Goal: Transaction & Acquisition: Obtain resource

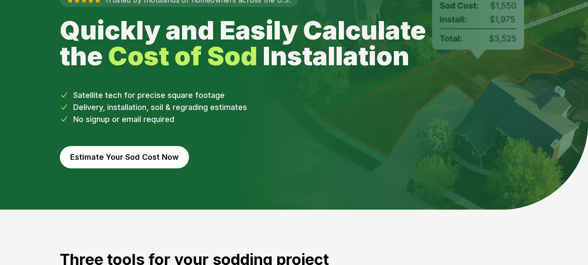
scroll to position [75, 0]
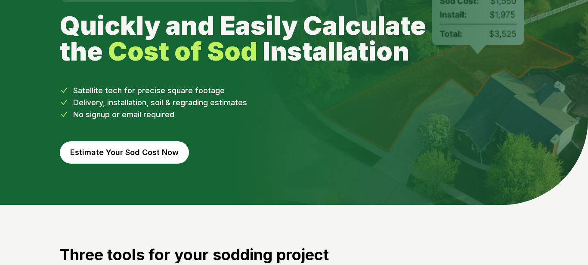
click at [138, 153] on button "Estimate Your Sod Cost Now" at bounding box center [124, 153] width 129 height 22
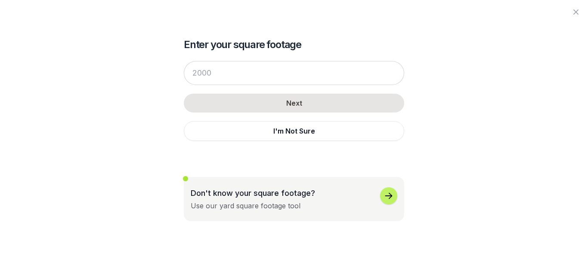
click at [384, 195] on icon "button" at bounding box center [388, 196] width 10 height 10
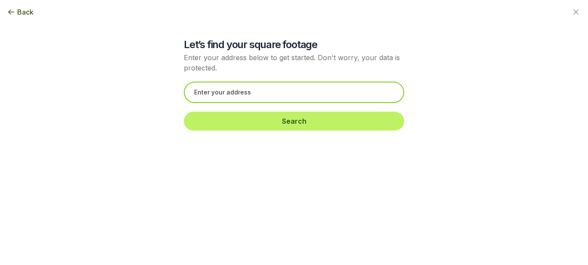
click at [290, 95] on input "text" at bounding box center [294, 93] width 220 height 22
paste input "Littleton, 80123"
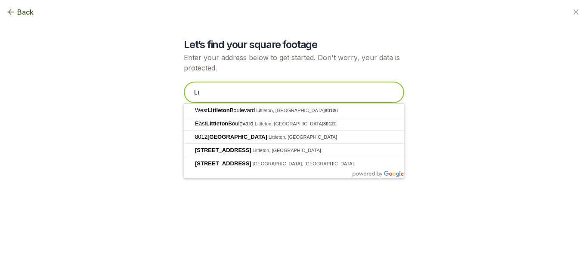
type input "L"
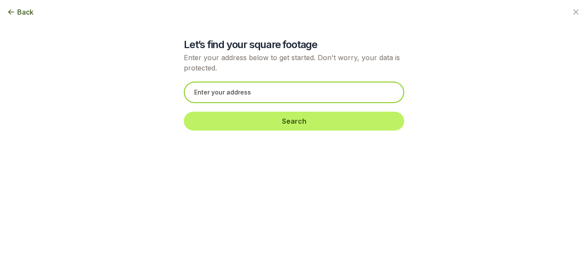
paste input "[STREET_ADDRESS][PERSON_NAME][PERSON_NAME]"
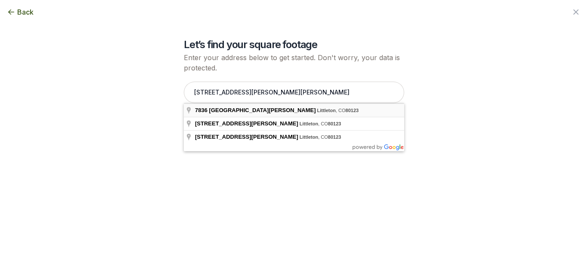
type input "[STREET_ADDRESS][PERSON_NAME]"
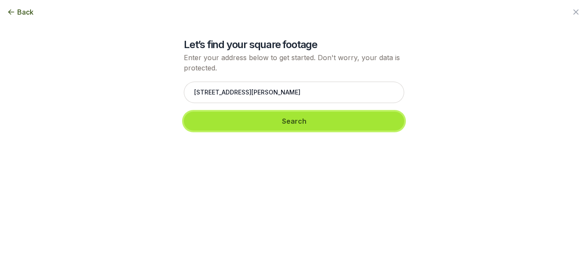
click at [265, 123] on button "Search" at bounding box center [294, 121] width 220 height 19
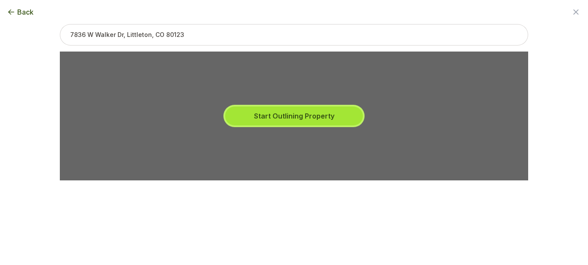
click at [298, 119] on button "Start Outlining Property" at bounding box center [294, 116] width 138 height 19
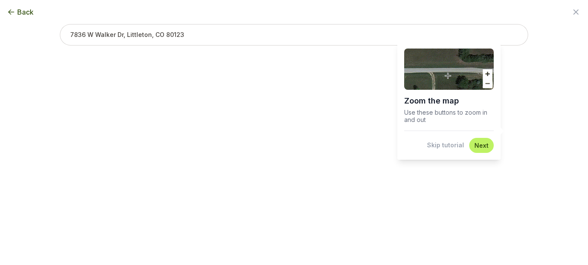
click at [447, 146] on button "Skip tutorial" at bounding box center [445, 145] width 37 height 9
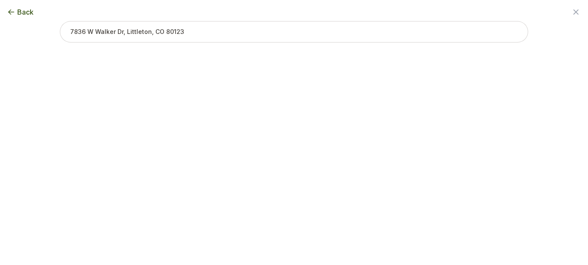
scroll to position [0, 0]
click at [203, 34] on input "text" at bounding box center [294, 35] width 468 height 22
click at [23, 12] on span "Back" at bounding box center [25, 12] width 16 height 10
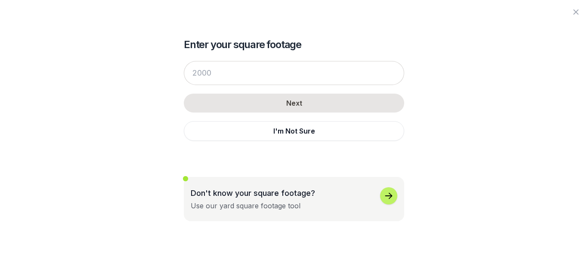
click at [392, 198] on icon "button" at bounding box center [388, 196] width 10 height 10
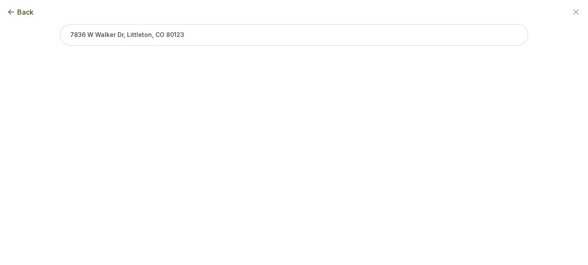
click at [233, 34] on input "text" at bounding box center [294, 35] width 468 height 22
click at [200, 38] on input "text" at bounding box center [294, 35] width 468 height 22
click at [214, 182] on div "Back Enter your square footage Next I'm Not Sure Don't know your square footage…" at bounding box center [293, 132] width 495 height 265
click at [22, 14] on span "Back" at bounding box center [25, 12] width 16 height 10
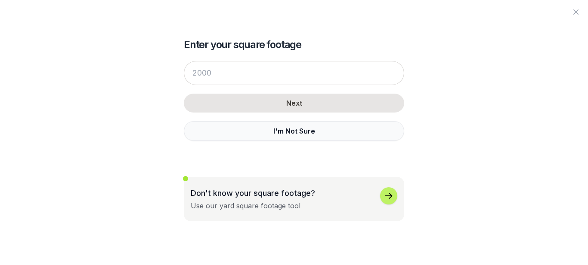
click at [266, 135] on button "I'm Not Sure" at bounding box center [294, 131] width 220 height 20
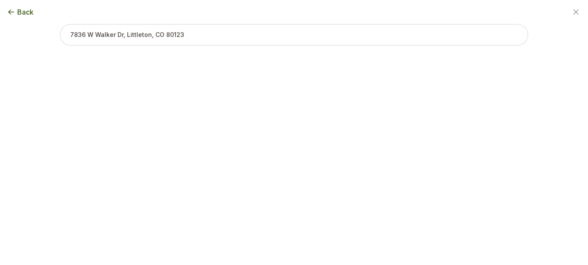
click at [574, 14] on icon "button" at bounding box center [575, 12] width 10 height 10
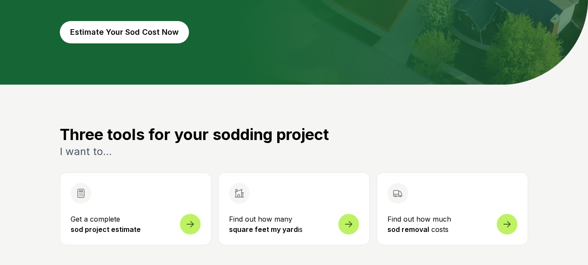
scroll to position [324, 0]
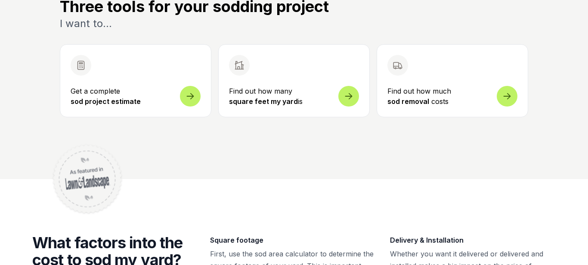
click at [342, 93] on span at bounding box center [348, 91] width 21 height 21
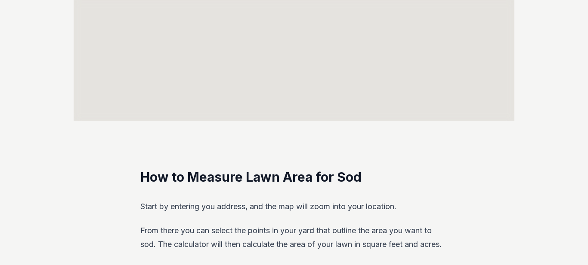
scroll to position [172, 0]
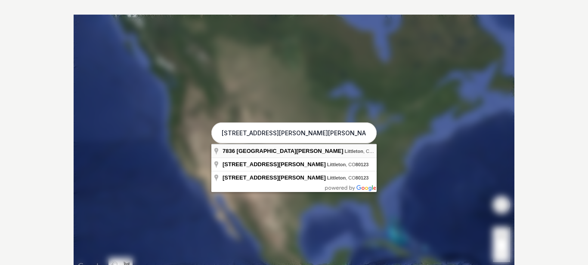
type input "[STREET_ADDRESS][PERSON_NAME]"
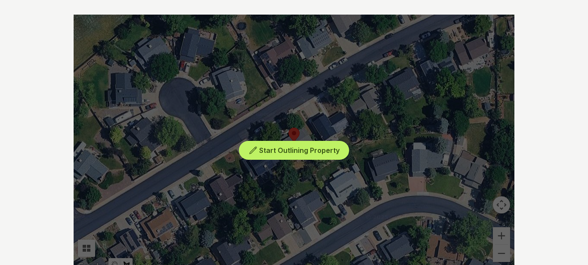
scroll to position [174, 0]
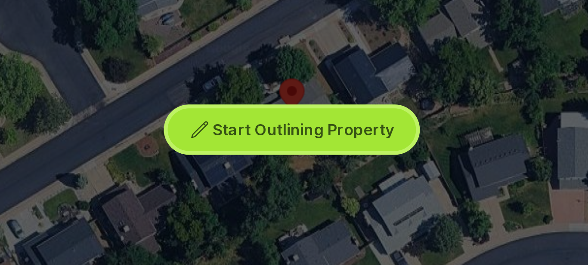
click at [267, 154] on button "Start Outlining Property" at bounding box center [294, 148] width 110 height 19
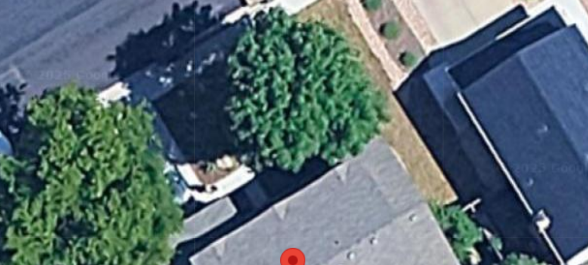
click at [232, 136] on div at bounding box center [294, 141] width 440 height 258
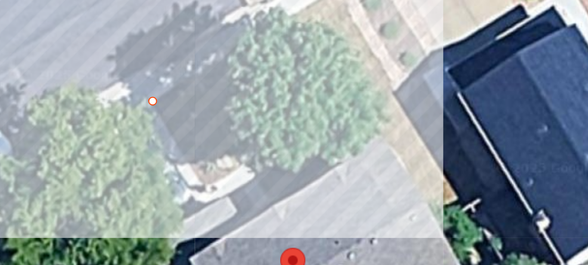
click at [257, 173] on div at bounding box center [294, 141] width 440 height 258
click at [323, 141] on div at bounding box center [294, 141] width 440 height 258
click at [294, 98] on div at bounding box center [294, 141] width 440 height 258
click at [231, 134] on div at bounding box center [294, 141] width 440 height 258
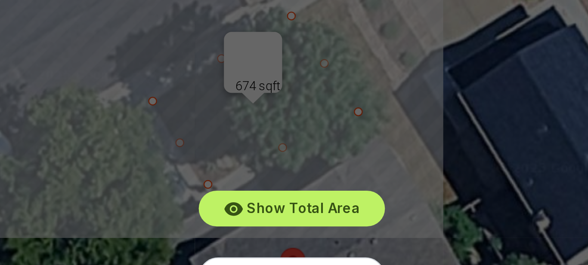
click at [209, 132] on div "Show Total Area Add Another Area Undo last outline" at bounding box center [294, 141] width 440 height 258
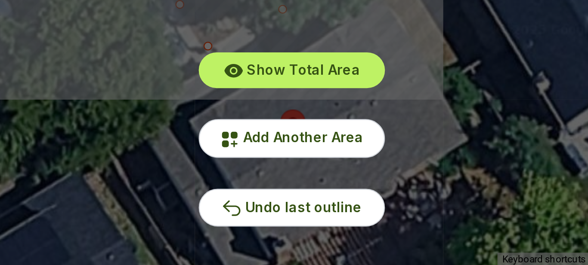
scroll to position [186, 0]
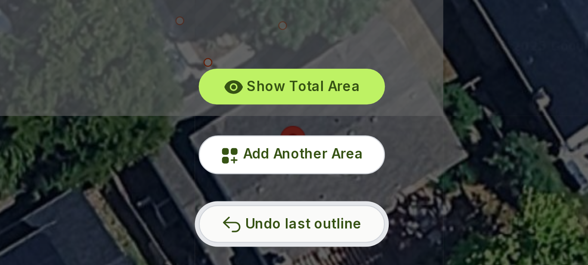
click at [309, 231] on span "Undo last outline" at bounding box center [299, 231] width 52 height 7
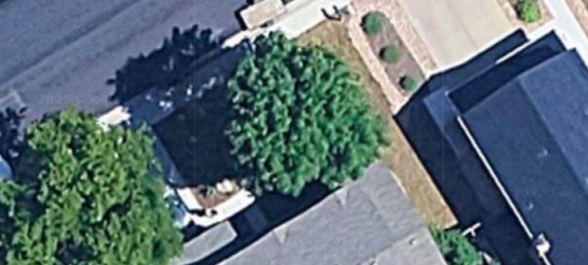
click at [247, 150] on div at bounding box center [294, 129] width 440 height 258
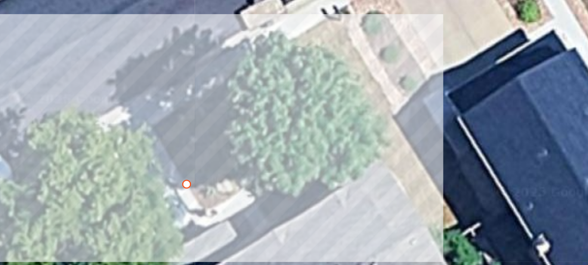
click at [255, 161] on div at bounding box center [294, 129] width 440 height 258
click at [327, 126] on div at bounding box center [294, 129] width 440 height 258
click at [320, 113] on div at bounding box center [294, 129] width 440 height 258
click at [246, 148] on div at bounding box center [294, 129] width 440 height 258
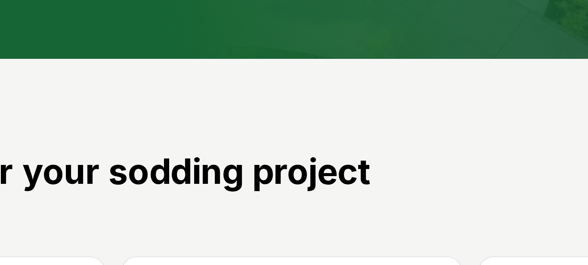
scroll to position [324, 0]
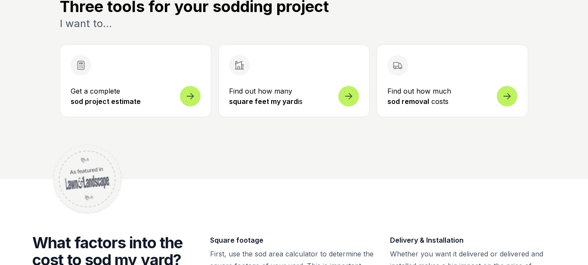
click at [483, 94] on p "Find out how much sod removal costs" at bounding box center [452, 96] width 130 height 21
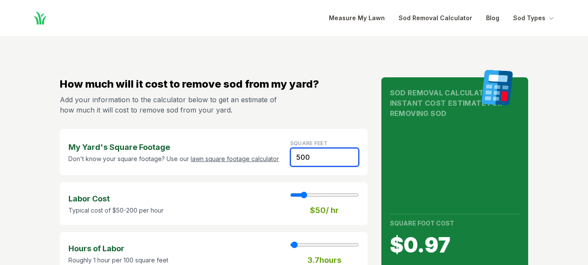
drag, startPoint x: 314, startPoint y: 159, endPoint x: 289, endPoint y: 160, distance: 25.4
click at [289, 160] on div "My Yard's Square Footage Don't know your square footage? Use our lawn square fo…" at bounding box center [214, 152] width 308 height 46
type input "2"
type input "1"
type input "1.20"
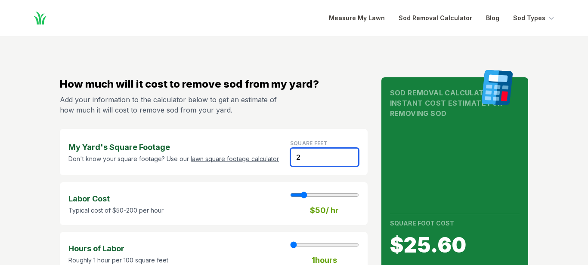
type input "25"
type input "15.00"
type input "250"
type input "2"
type input "150.00"
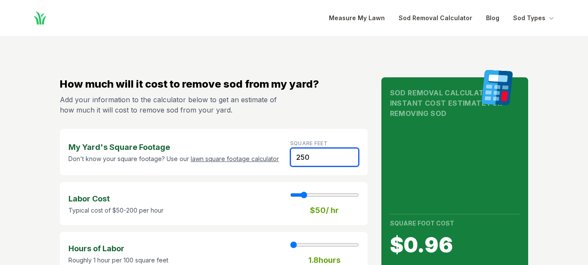
type input "250"
type input "60"
type input "2"
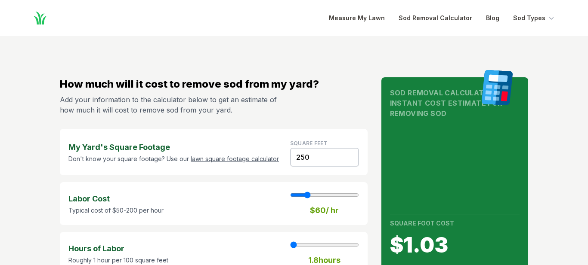
type input "70"
type input "2"
type input "60"
type input "2"
type input "60"
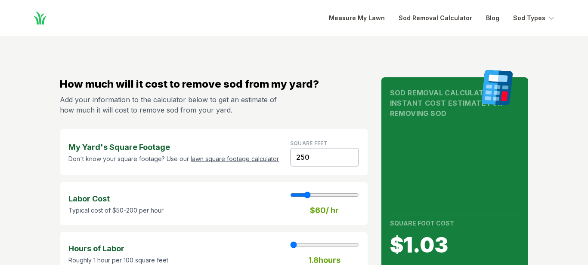
click at [308, 197] on input "range" at bounding box center [324, 195] width 69 height 7
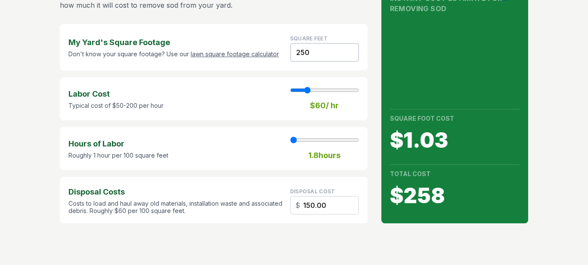
scroll to position [102, 0]
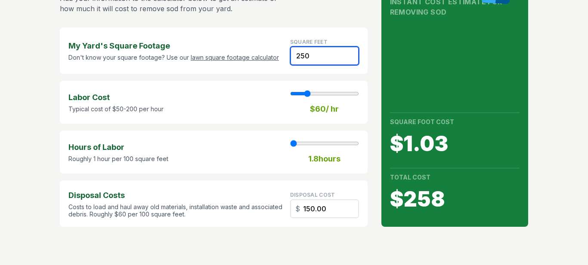
click at [314, 55] on input "250" at bounding box center [324, 55] width 69 height 19
type input "25"
type input "1"
type input "15.00"
type input "2"
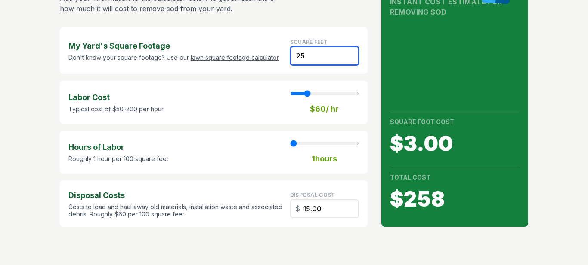
type input "1.20"
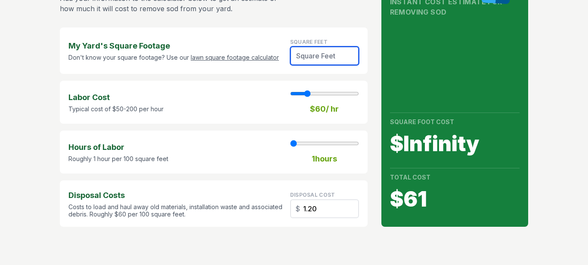
type input "6"
type input "3.60"
type input "67"
type input "40.20"
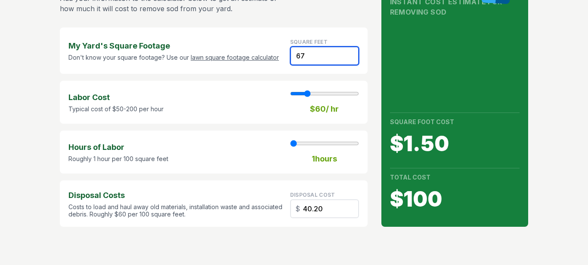
type input "675"
type input "5"
type input "405.00"
type input "675"
